Goal: Complete application form

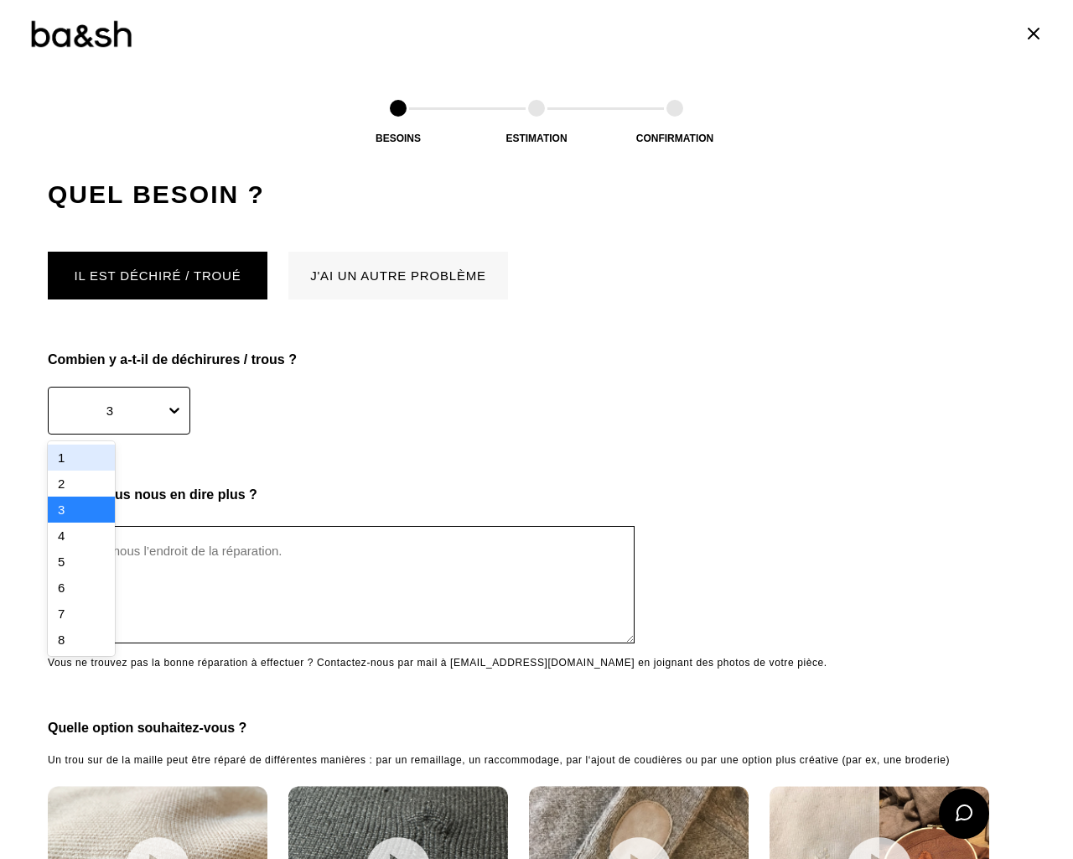
scroll to position [1614, 0]
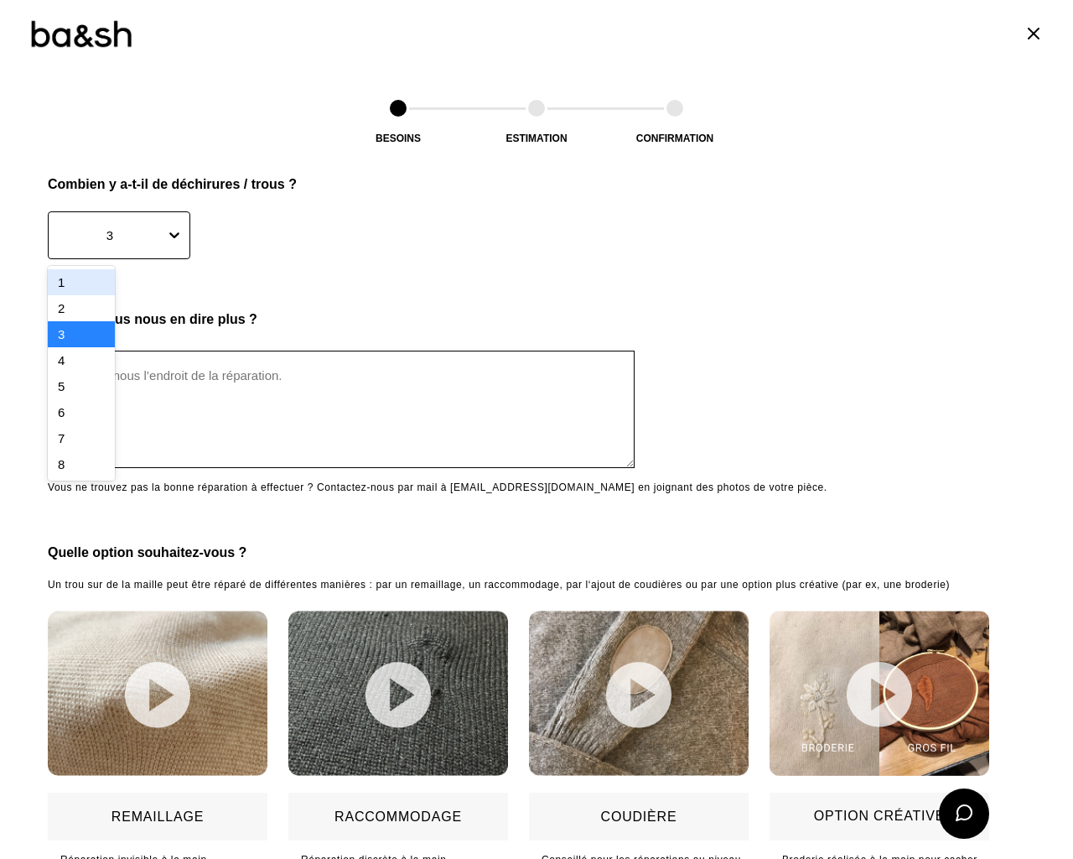
type textarea "e"
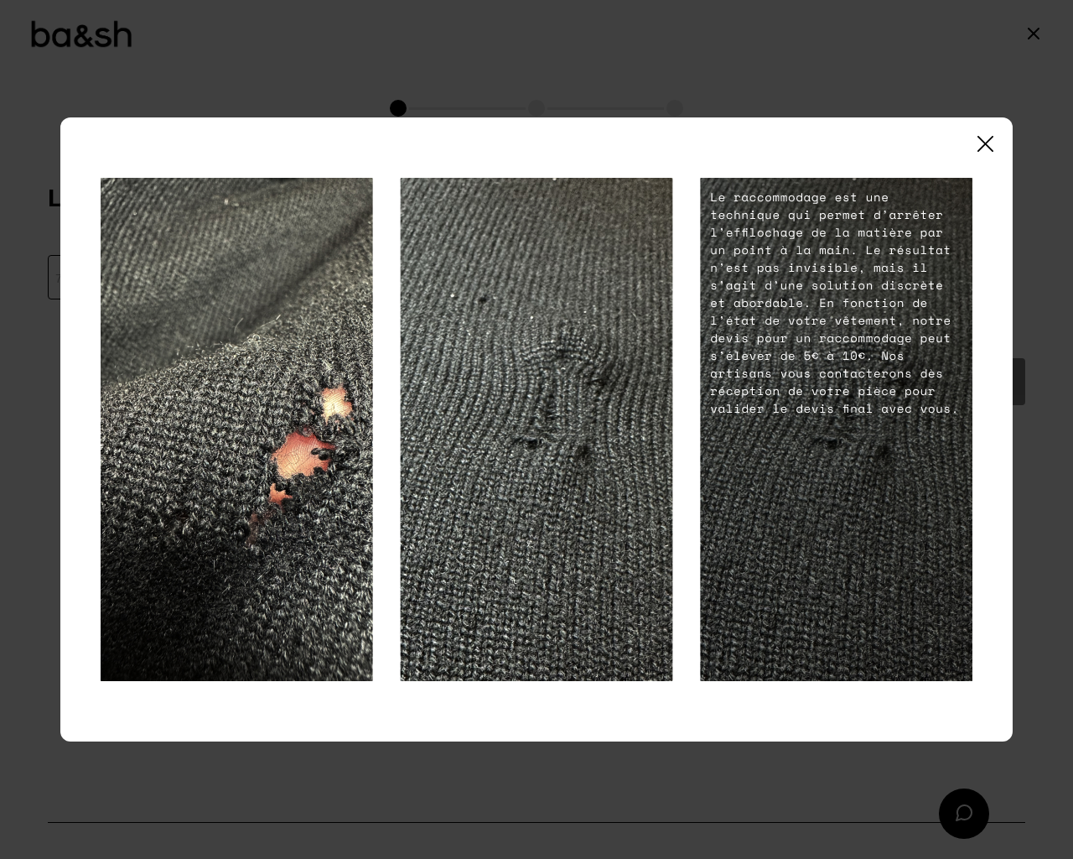
scroll to position [2375, 0]
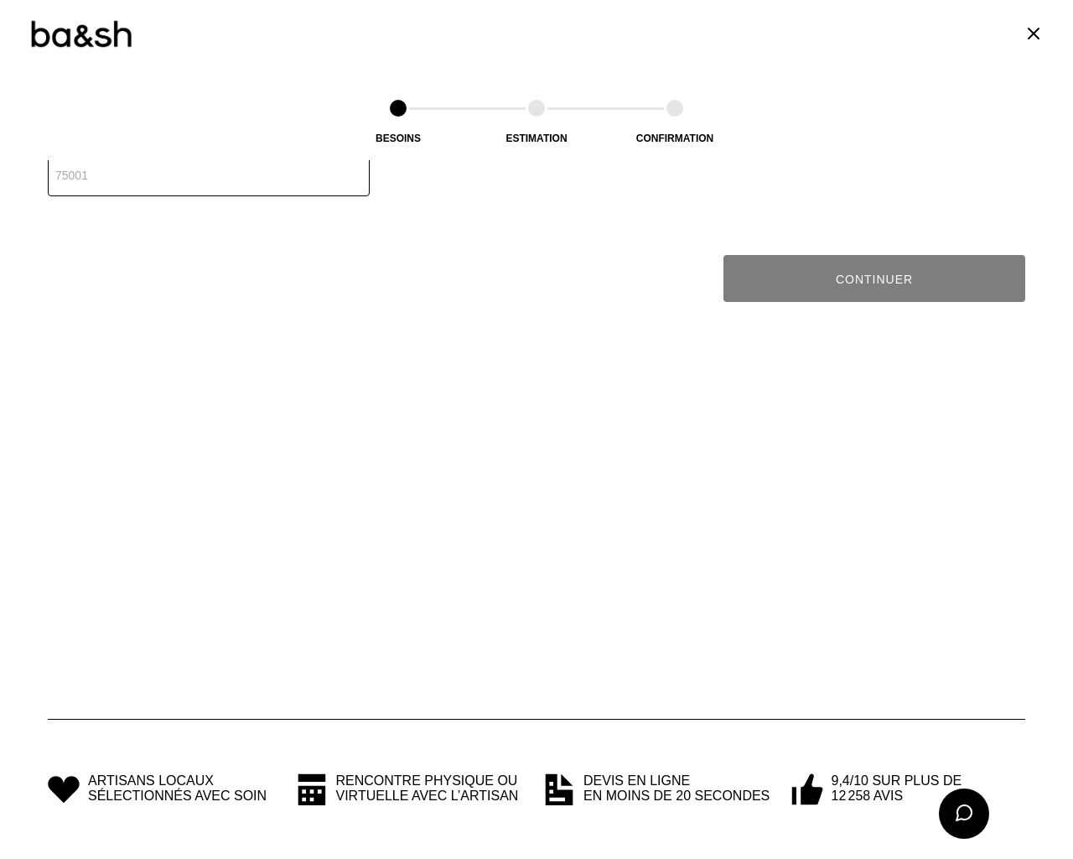
type input "1"
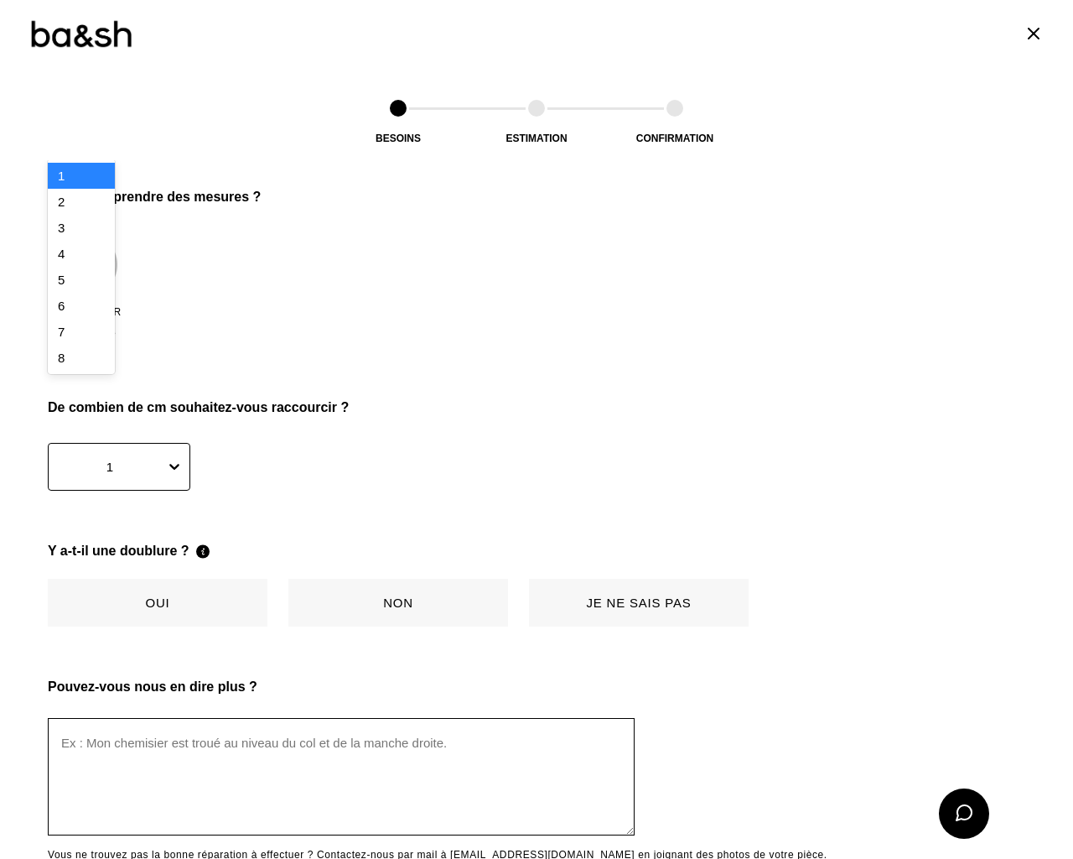
scroll to position [2034, 0]
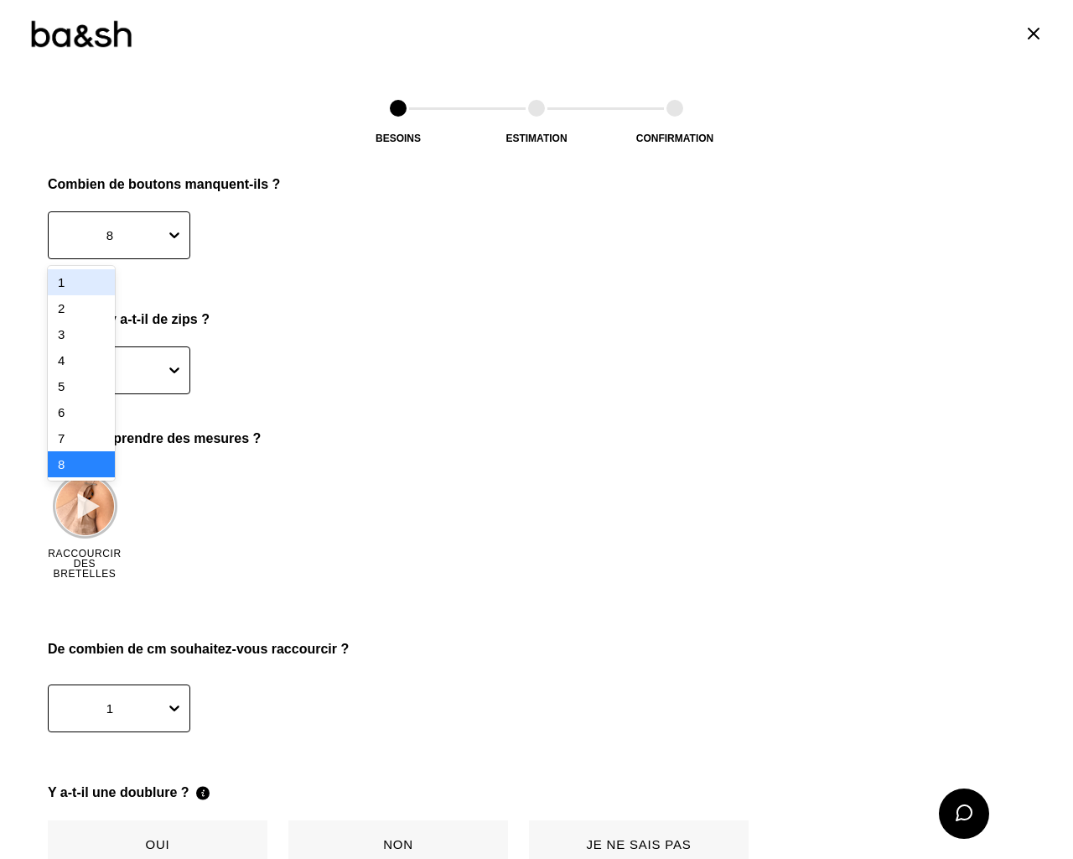
type input "e"
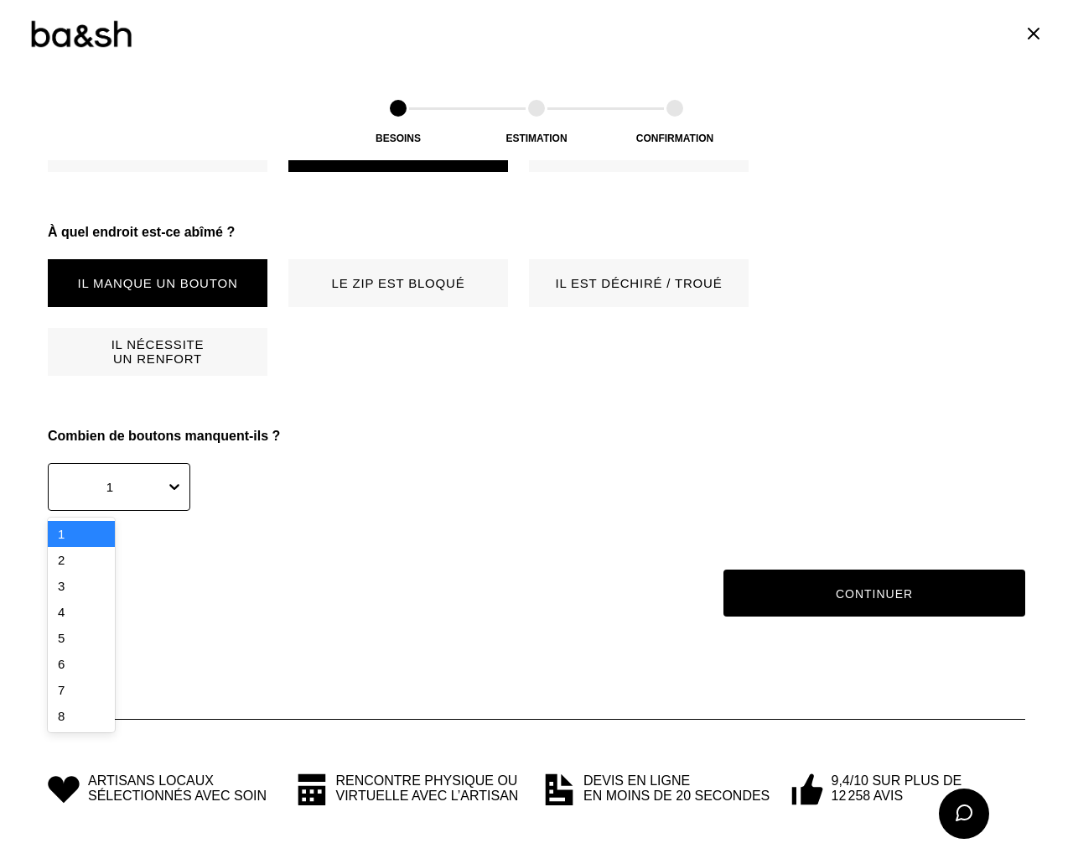
scroll to position [1647, 0]
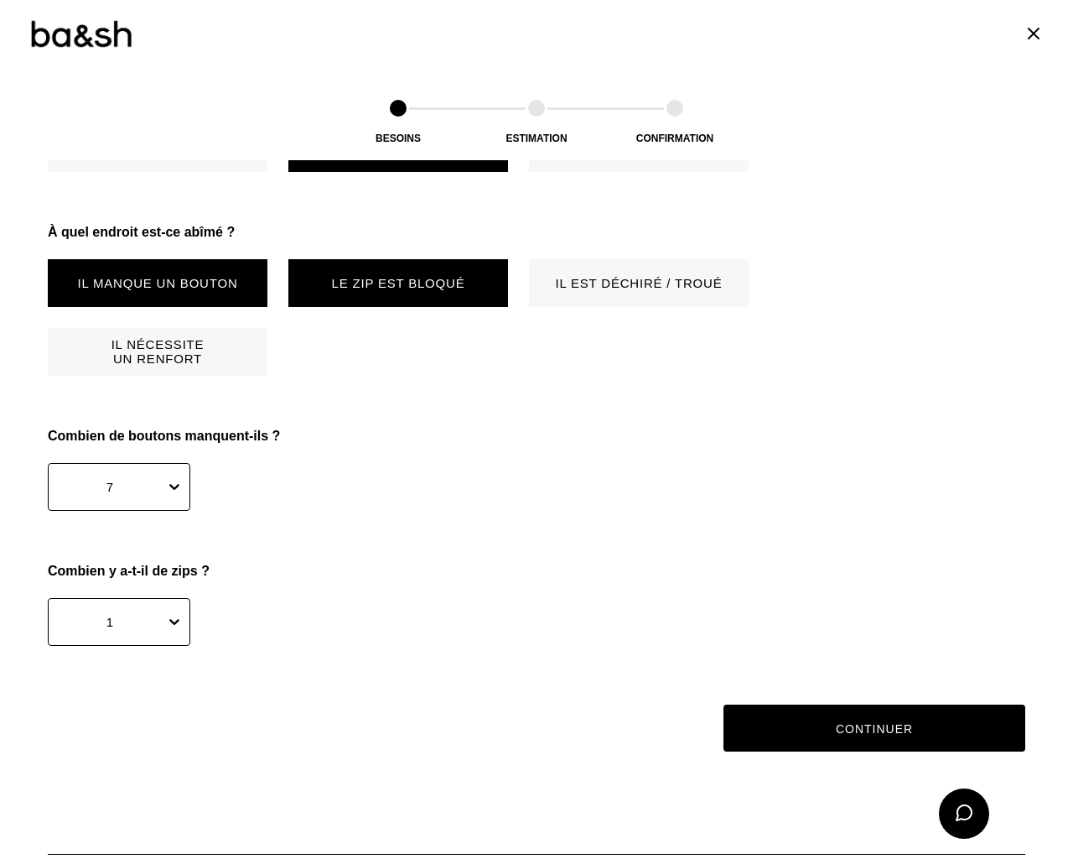
type input "e"
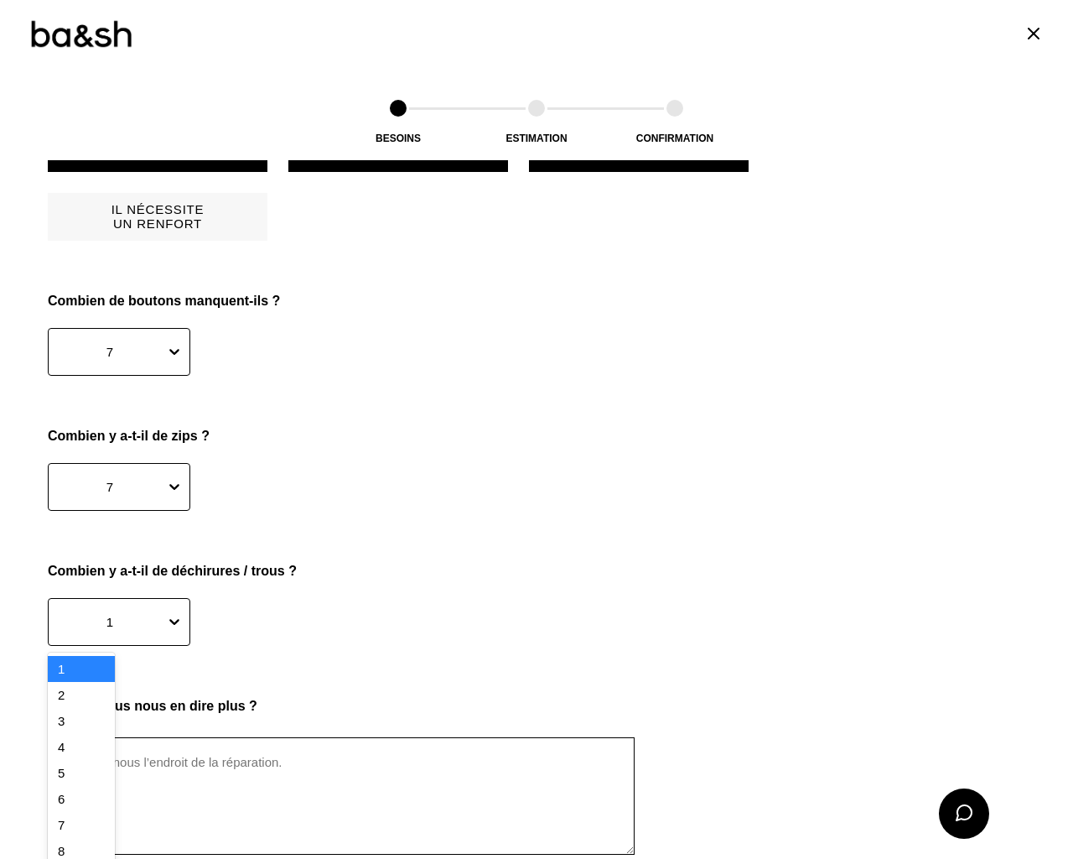
scroll to position [2150, 0]
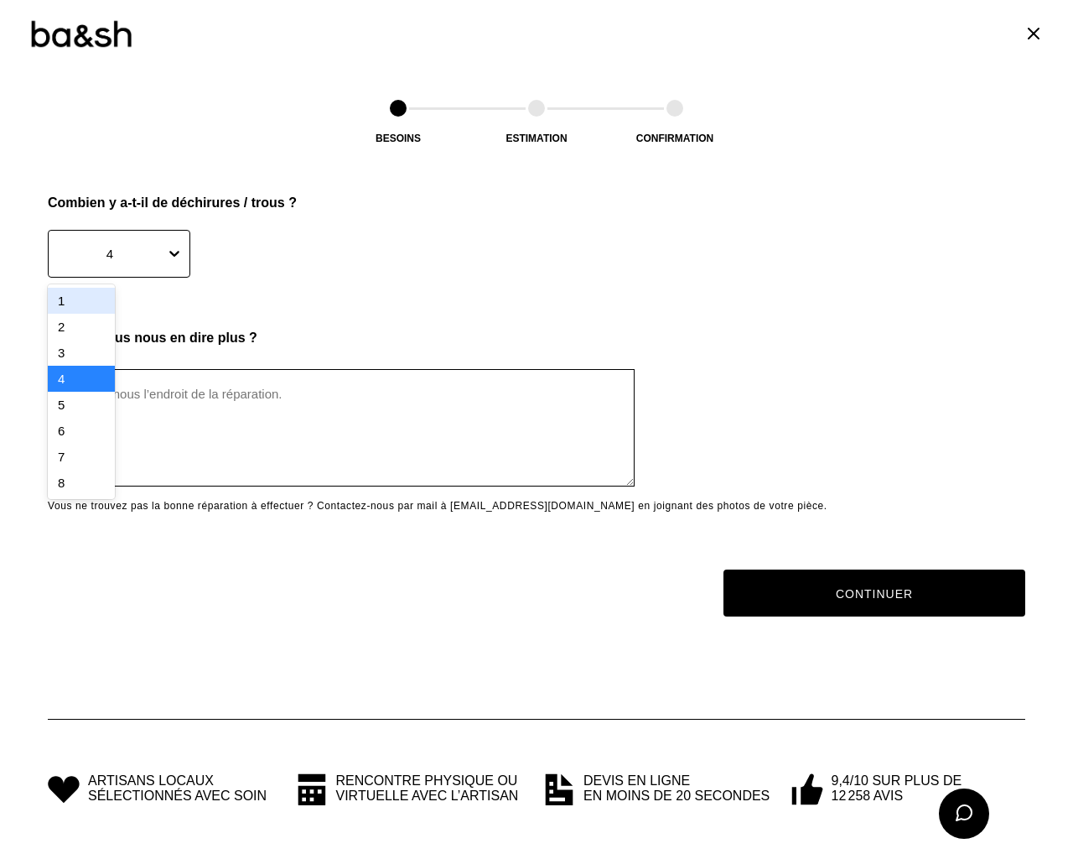
type textarea "e"
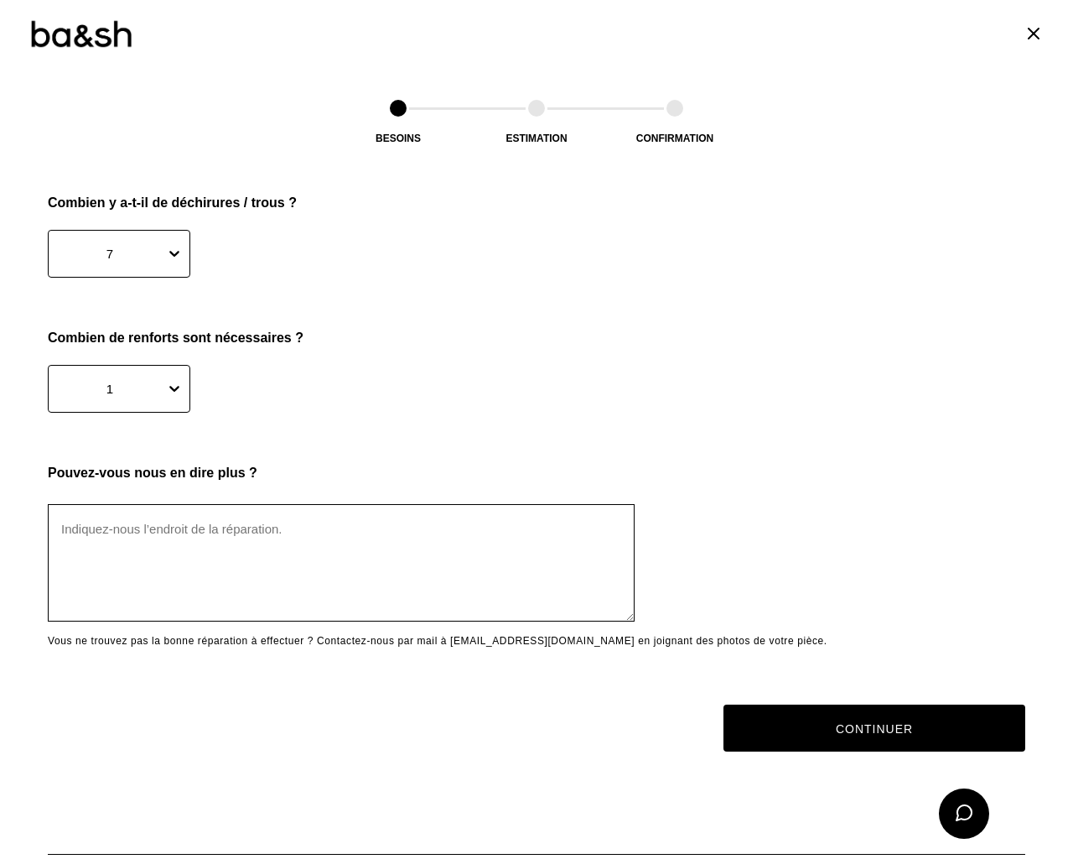
type input "e"
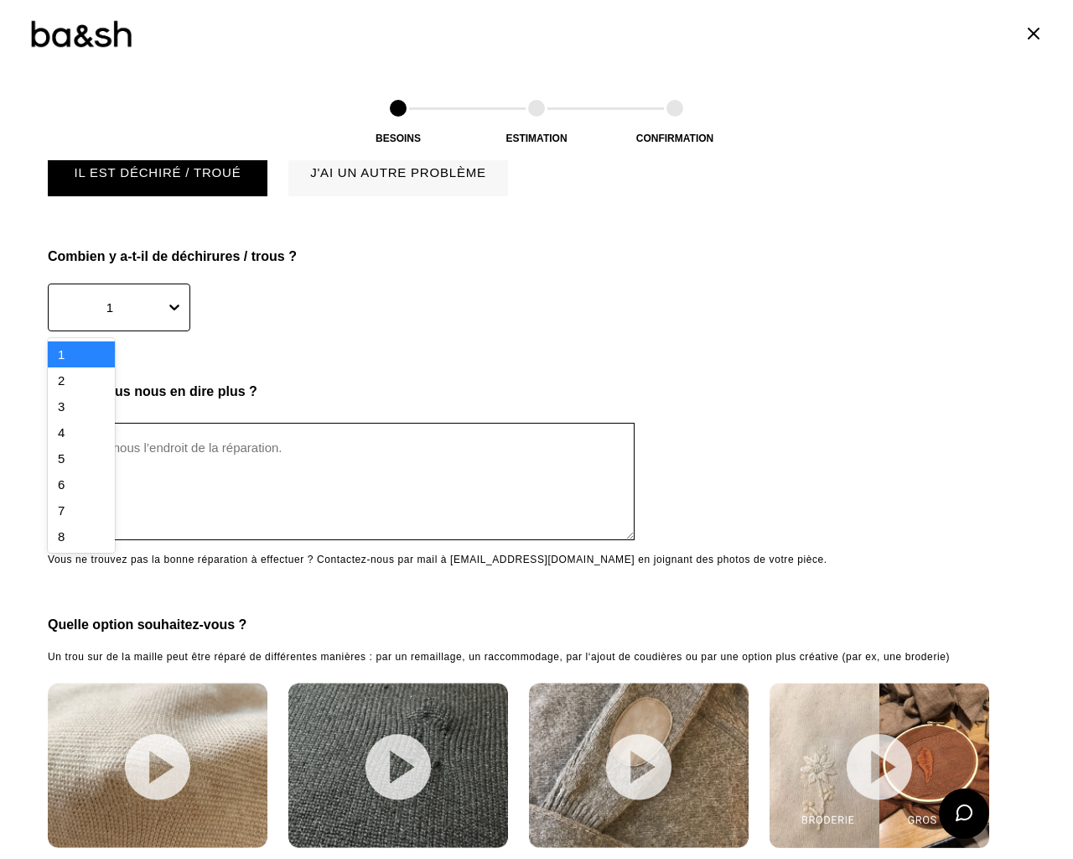
scroll to position [1081, 0]
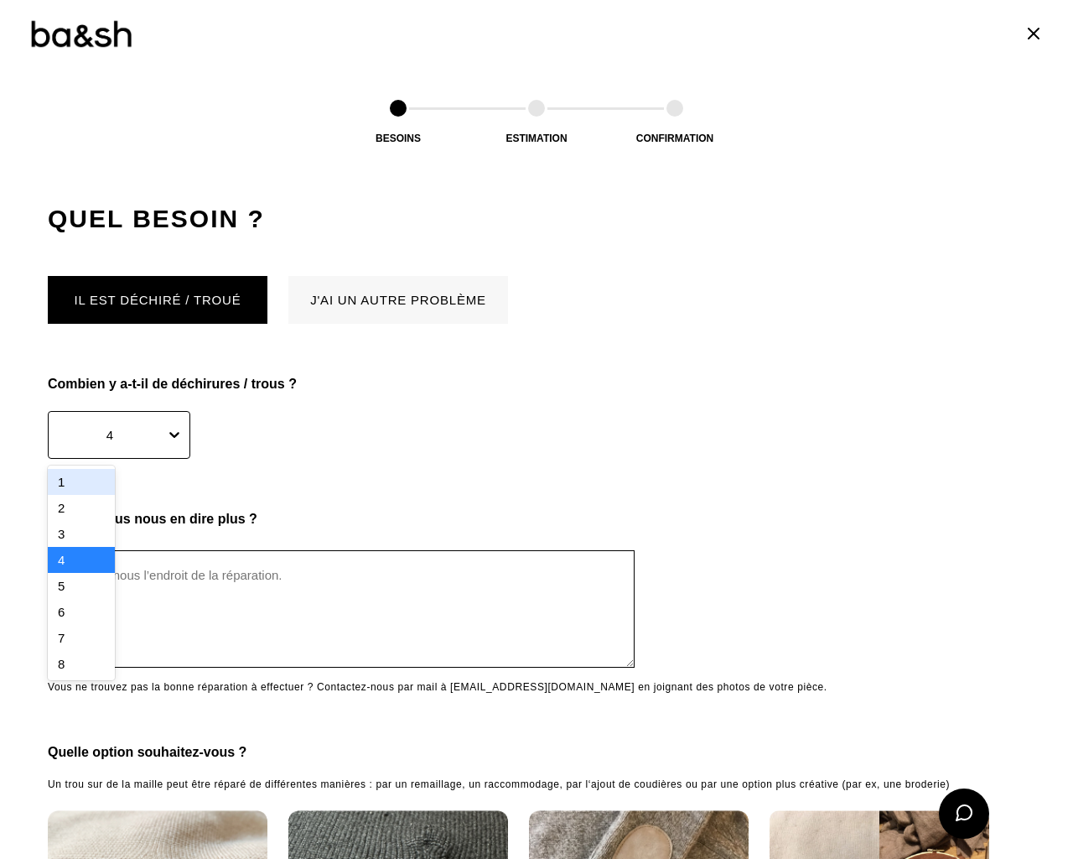
type textarea "e"
type input "1"
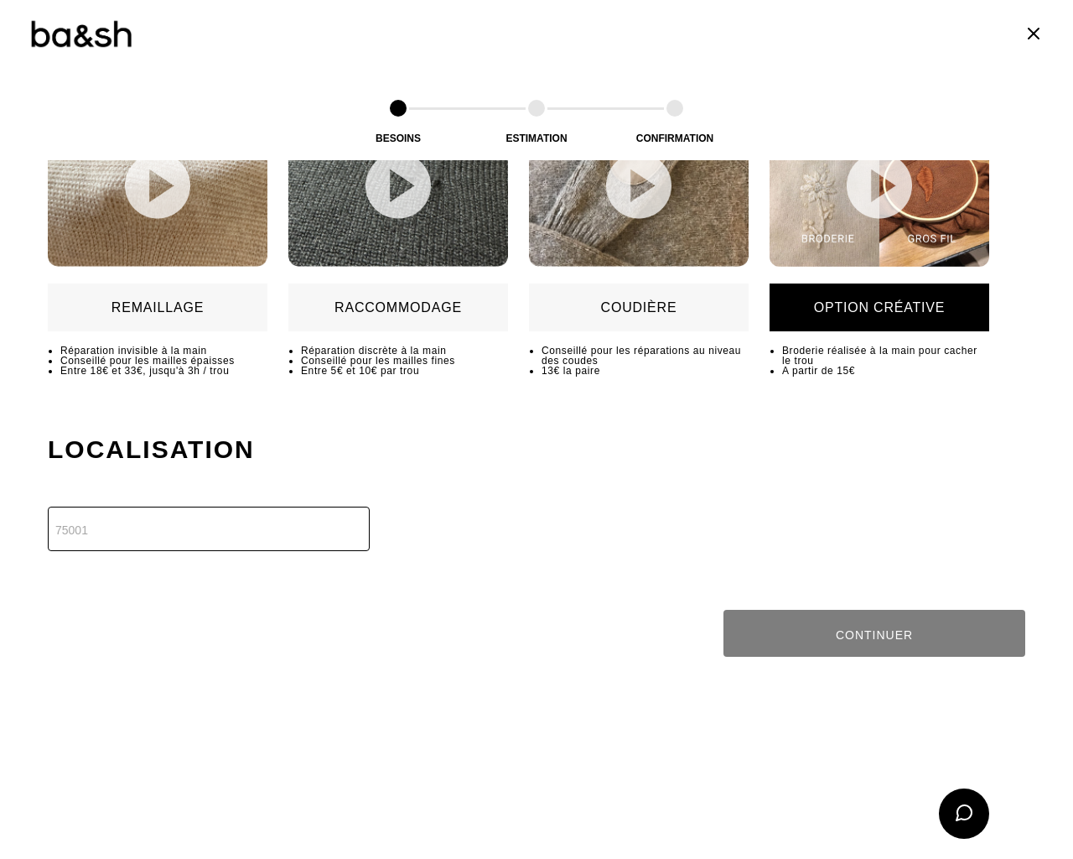
scroll to position [2041, 0]
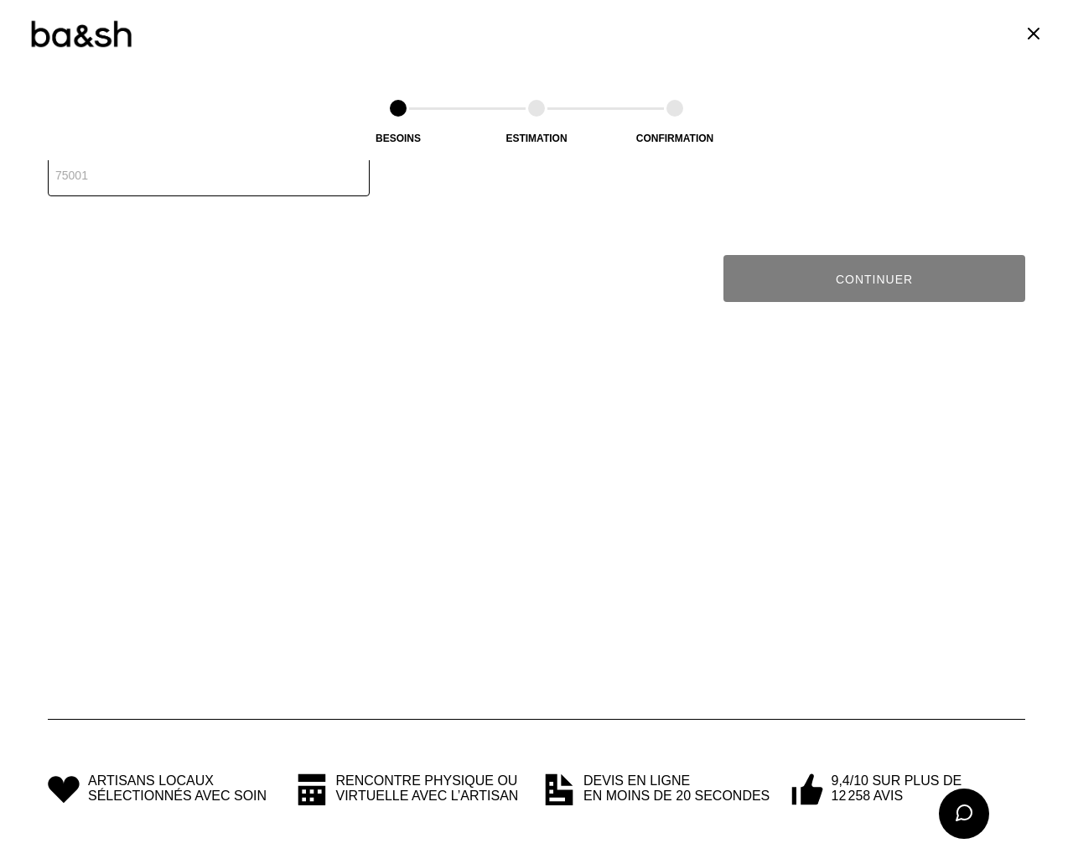
type input "1"
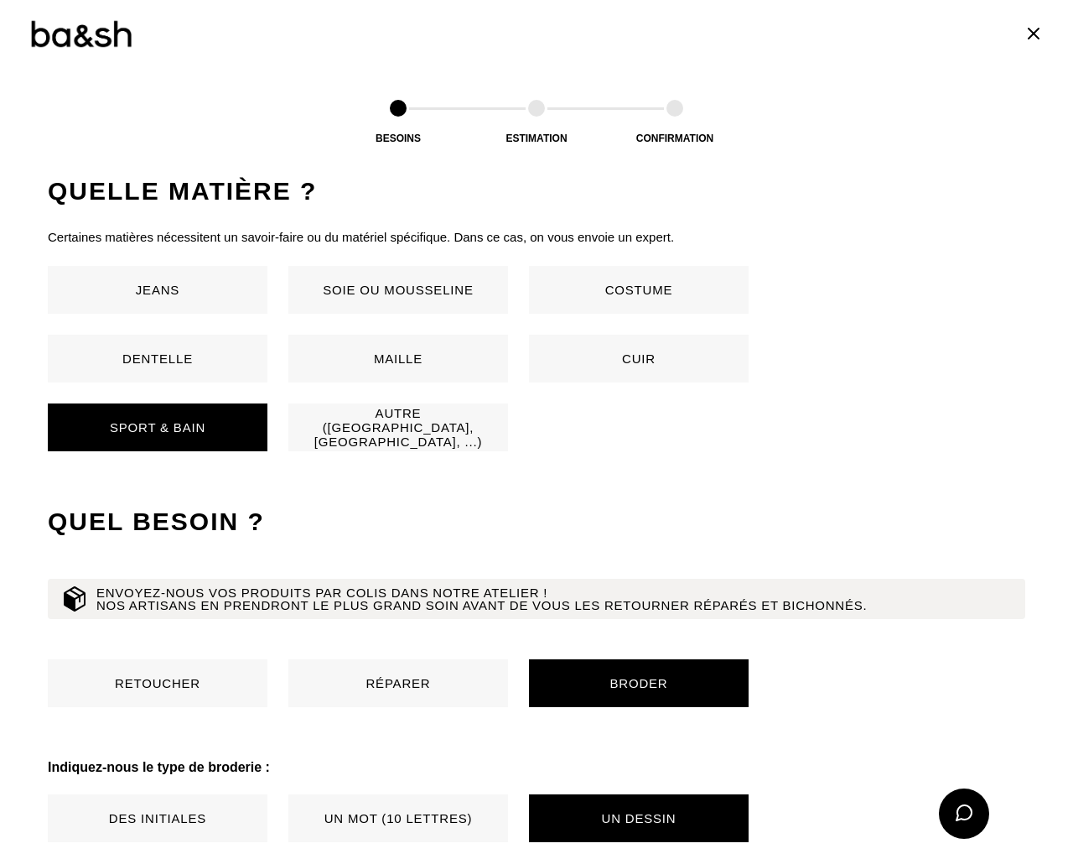
scroll to position [1439, 0]
